Goal: Navigation & Orientation: Find specific page/section

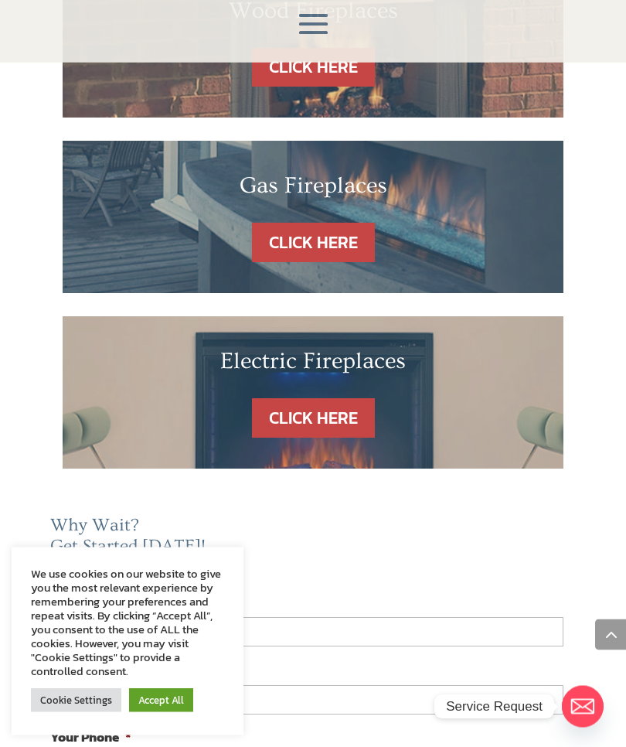
scroll to position [1022, 0]
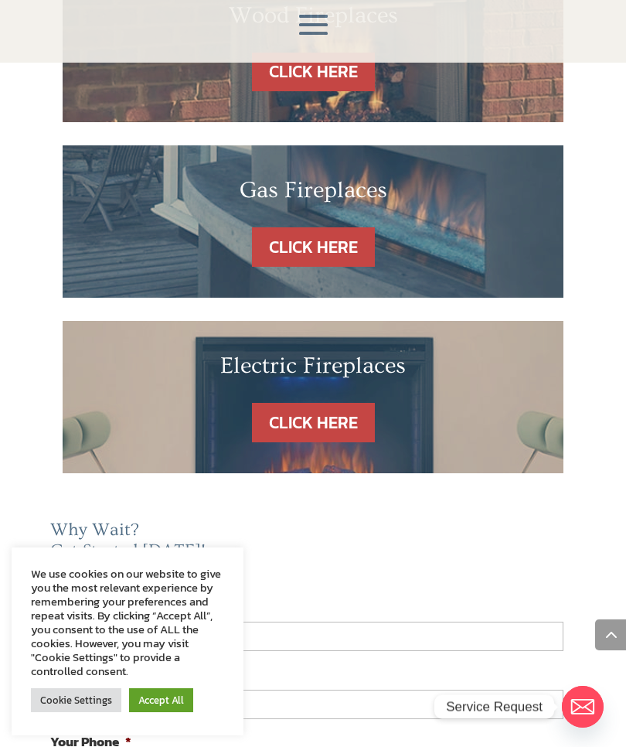
click at [344, 403] on link "CLICK HERE" at bounding box center [313, 422] width 123 height 39
click at [363, 403] on link "CLICK HERE" at bounding box center [313, 422] width 123 height 39
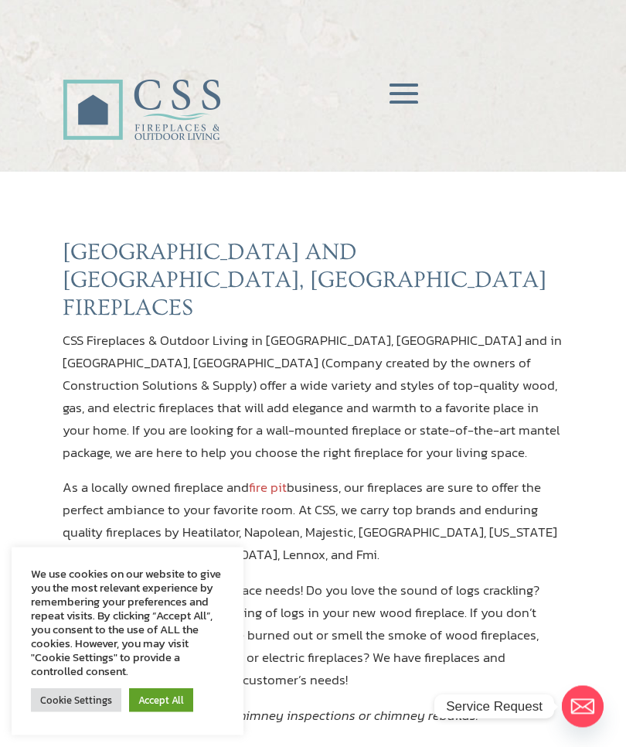
scroll to position [0, 0]
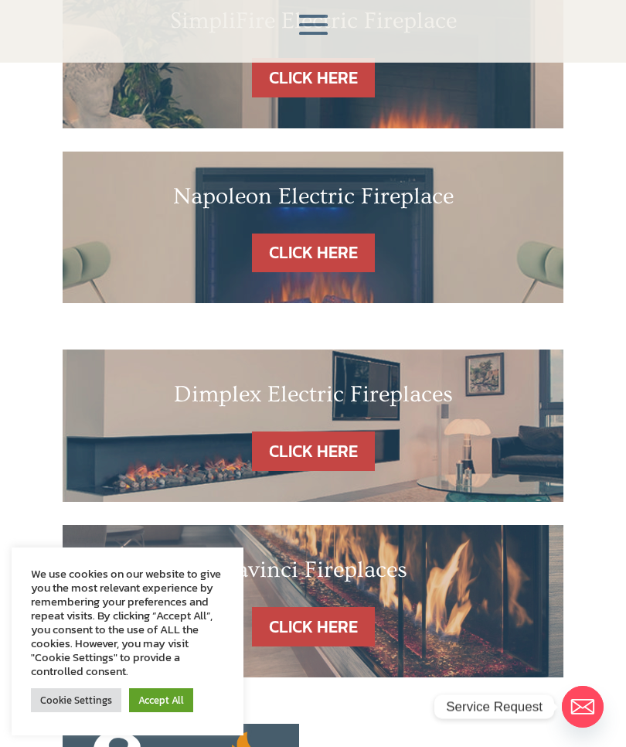
scroll to position [550, 0]
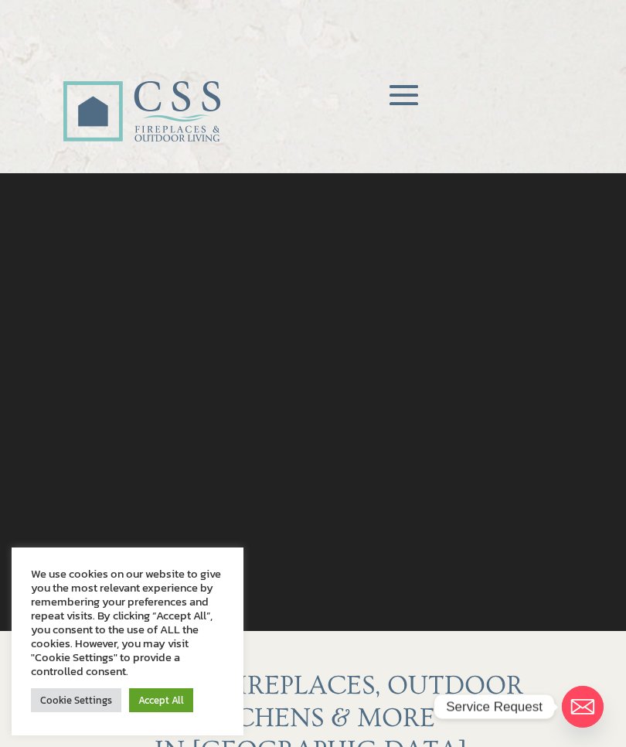
click at [400, 80] on span at bounding box center [404, 96] width 46 height 46
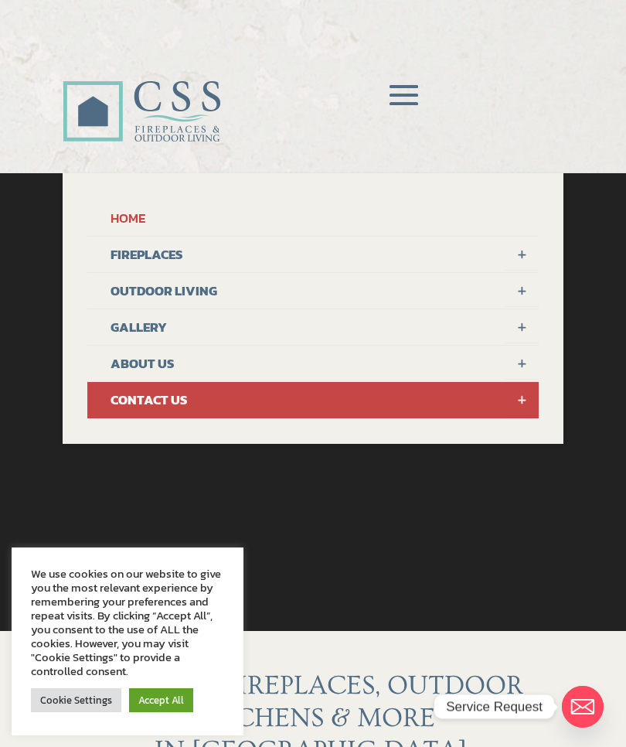
click at [189, 253] on link "FIREPLACES" at bounding box center [312, 255] width 451 height 36
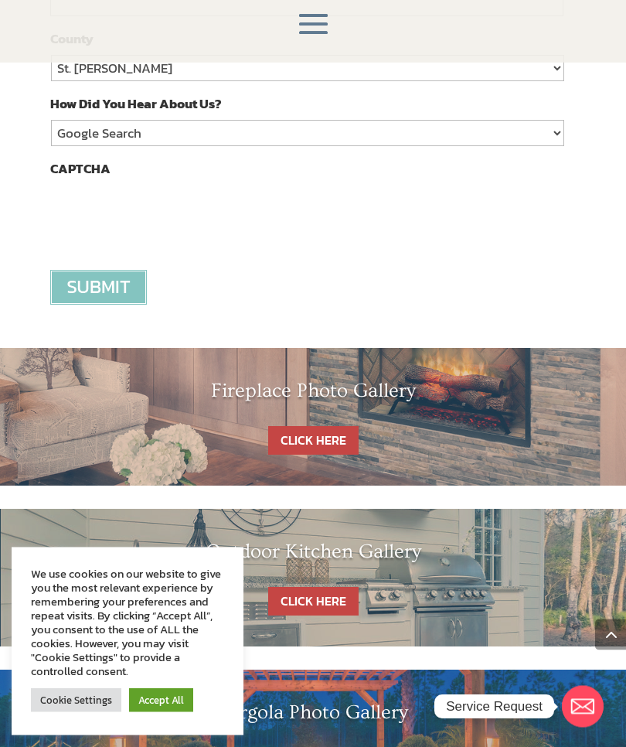
scroll to position [1792, 0]
click at [332, 426] on link "CLICK HERE" at bounding box center [313, 440] width 90 height 29
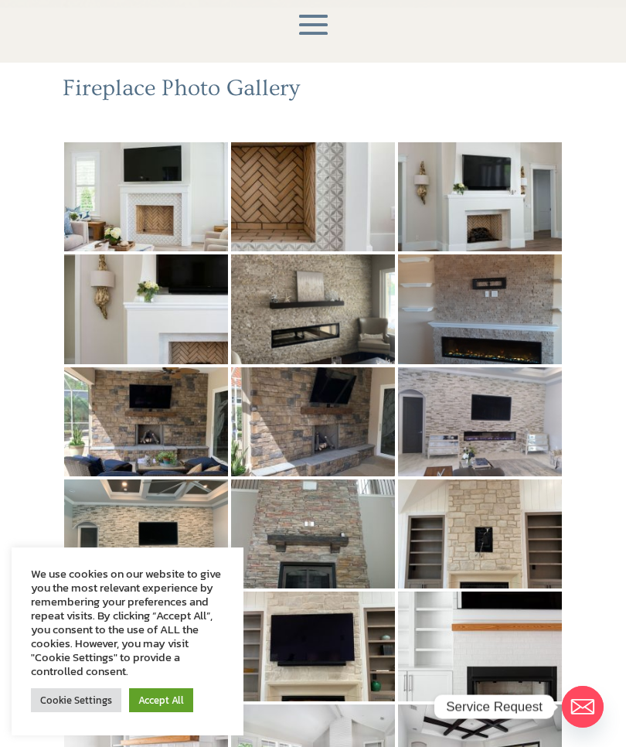
scroll to position [164, 0]
